Goal: Task Accomplishment & Management: Use online tool/utility

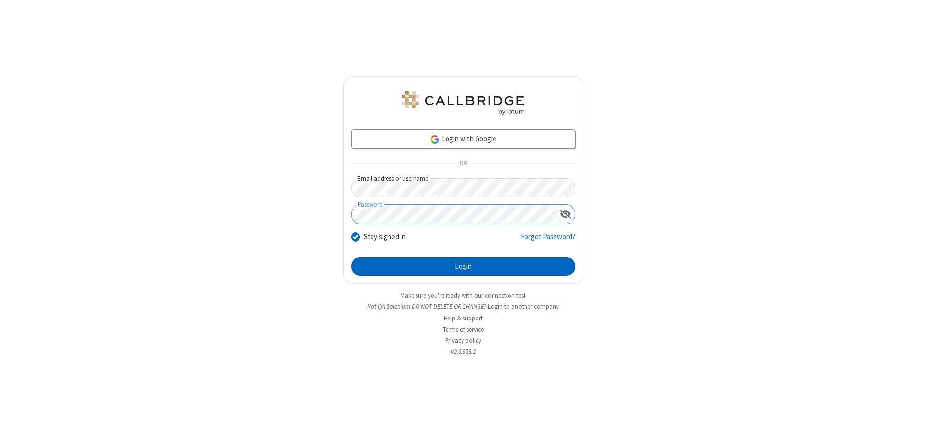
click at [463, 266] on button "Login" at bounding box center [463, 266] width 224 height 19
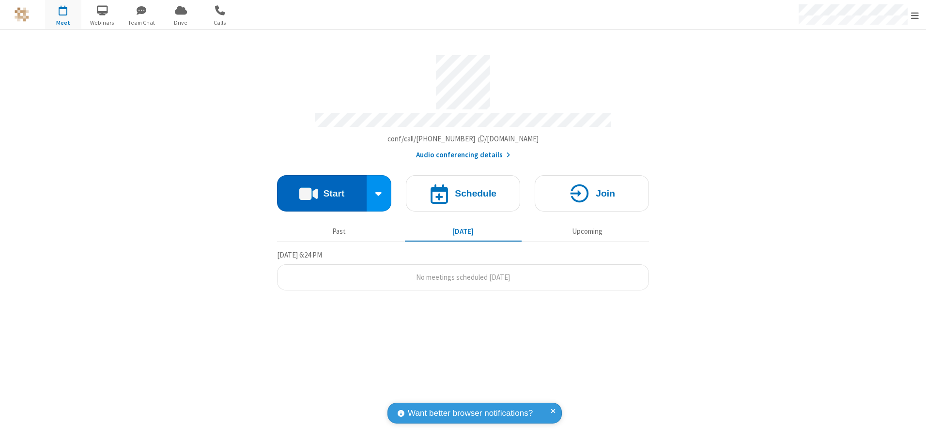
click at [321, 190] on button "Start" at bounding box center [322, 193] width 90 height 36
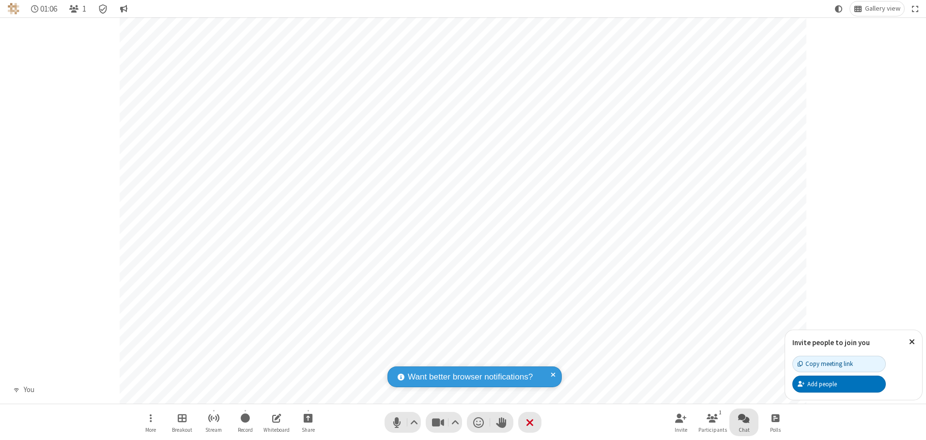
click at [744, 418] on span "Open chat" at bounding box center [744, 418] width 12 height 12
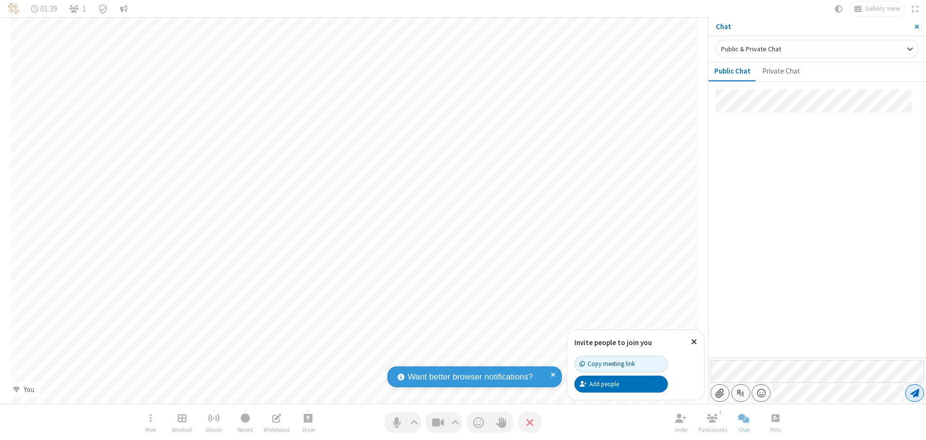
click at [914, 393] on span "Send message" at bounding box center [914, 393] width 9 height 10
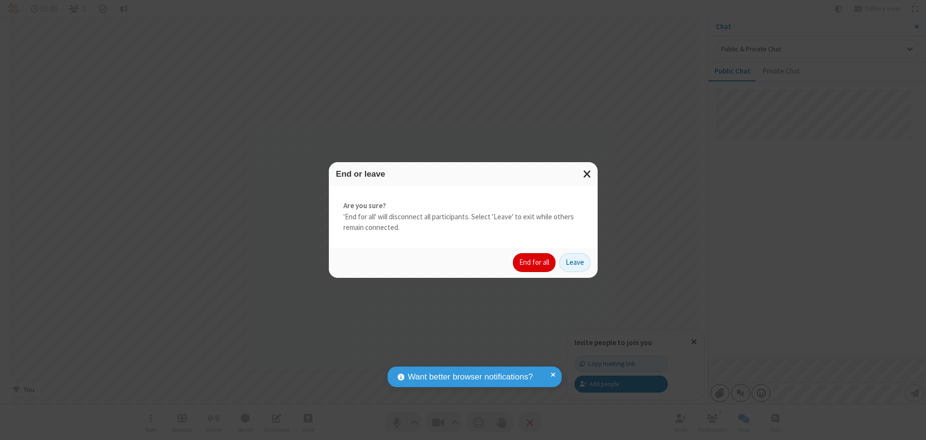
click at [534, 262] on button "End for all" at bounding box center [534, 262] width 43 height 19
